Goal: Task Accomplishment & Management: Complete application form

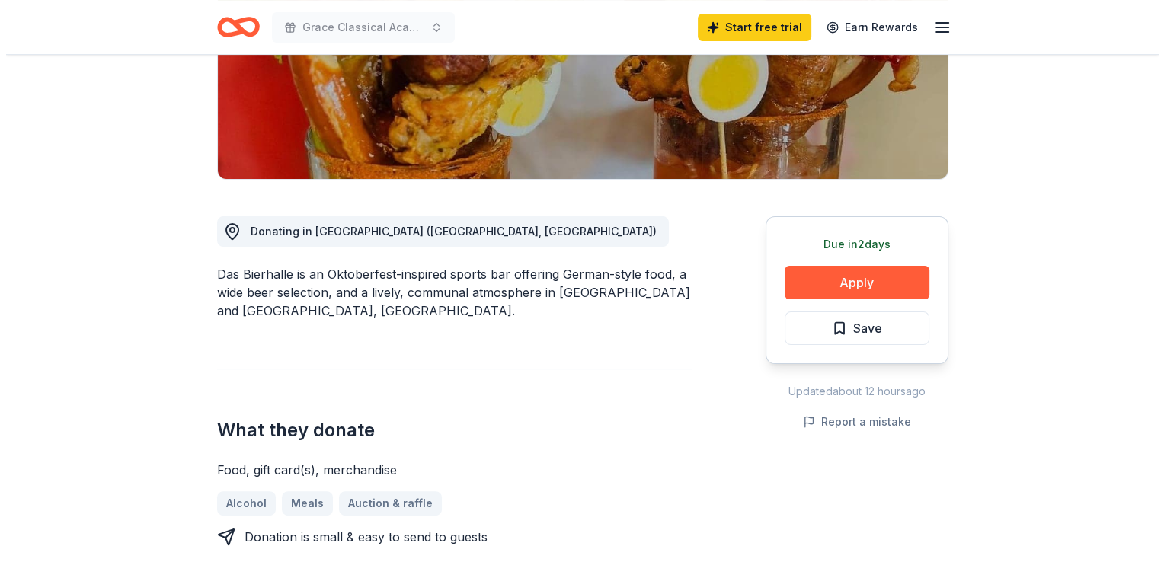
scroll to position [305, 0]
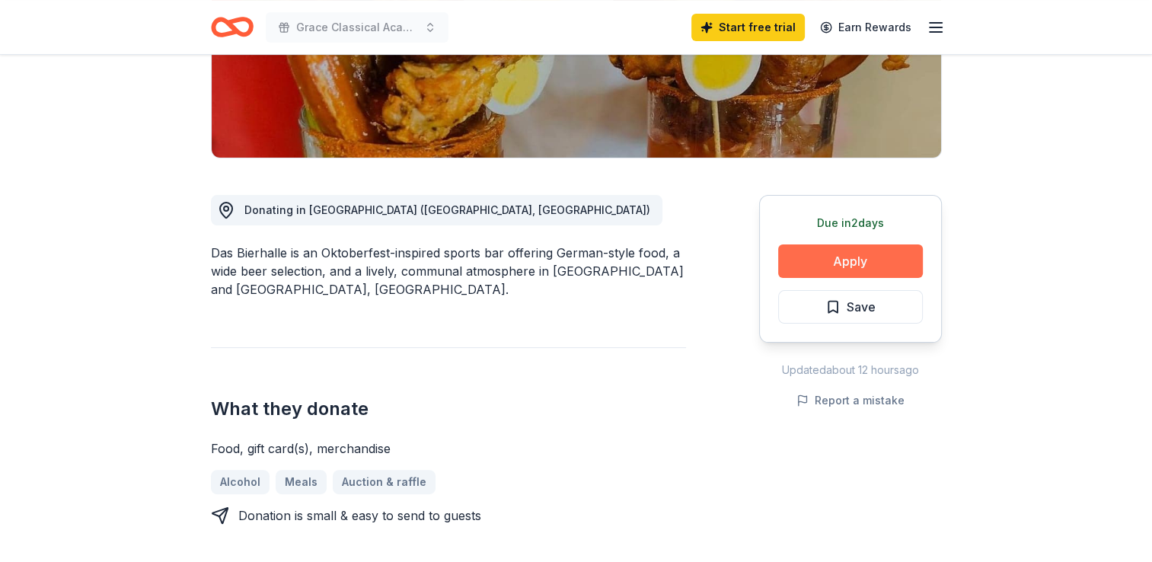
click at [864, 257] on button "Apply" at bounding box center [850, 261] width 145 height 34
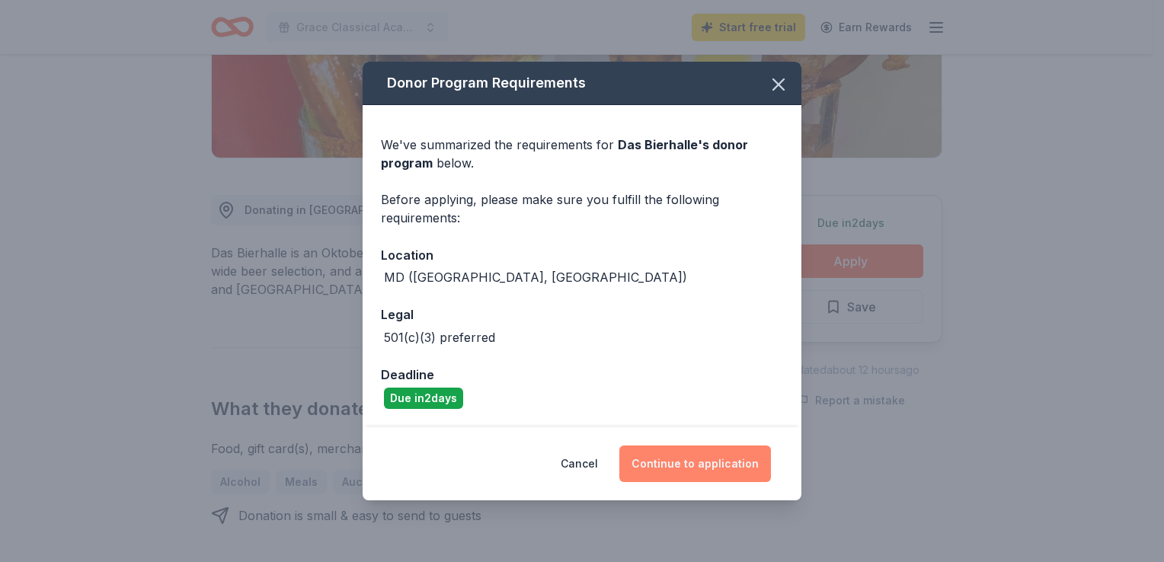
click at [751, 455] on button "Continue to application" at bounding box center [695, 464] width 152 height 37
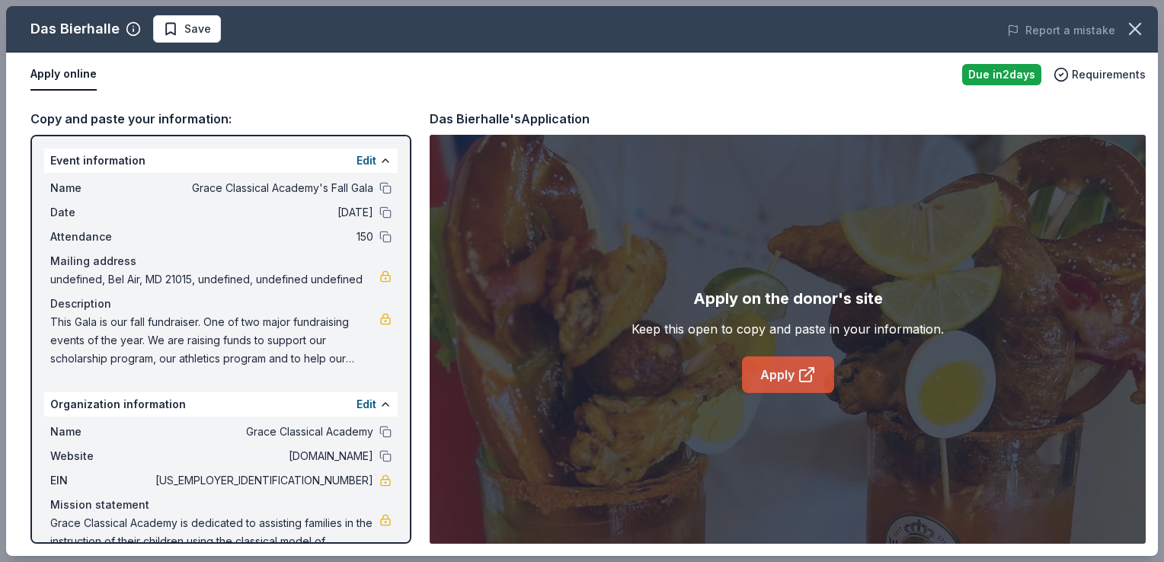
click at [779, 371] on link "Apply" at bounding box center [788, 374] width 92 height 37
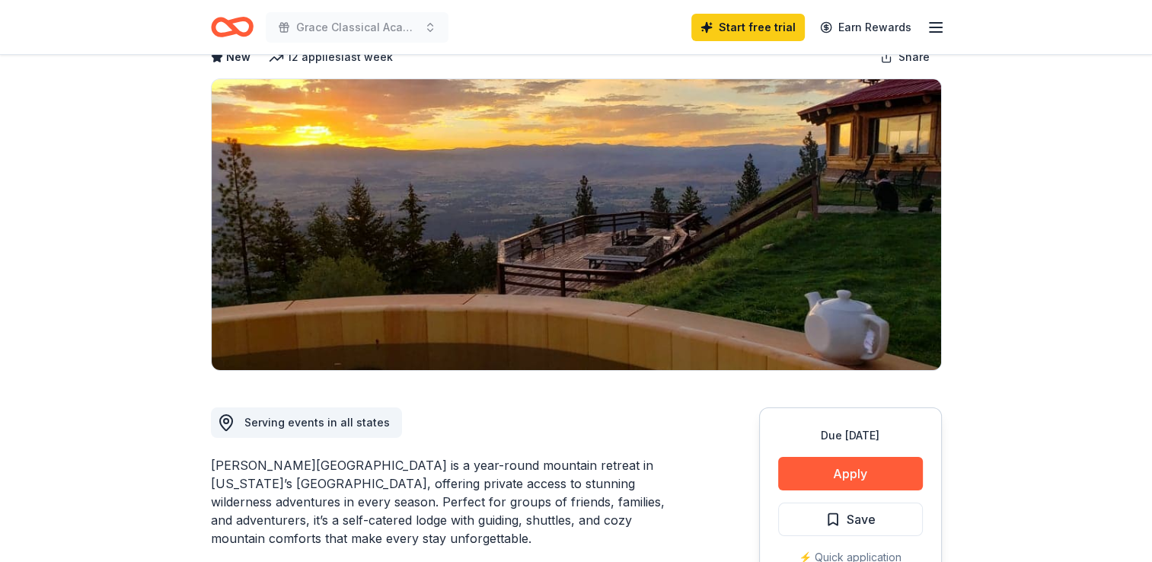
scroll to position [228, 0]
